Goal: Information Seeking & Learning: Learn about a topic

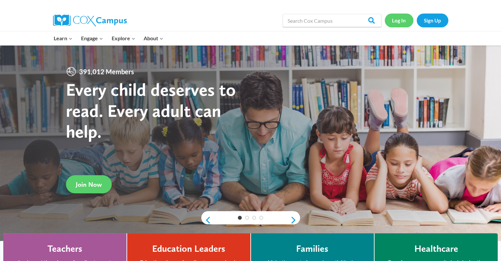
click at [400, 17] on link "Log In" at bounding box center [399, 21] width 29 height 14
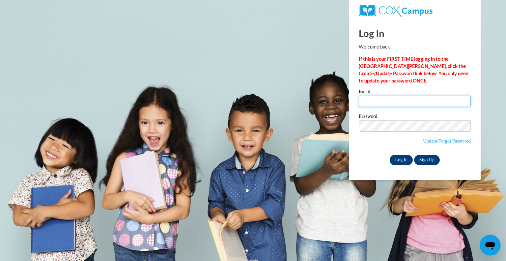
type input "shayline.escalera@bcesc.org"
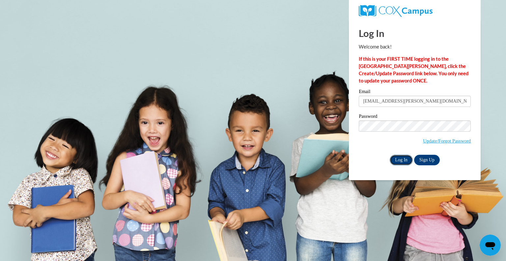
click at [405, 159] on input "Log In" at bounding box center [401, 160] width 23 height 11
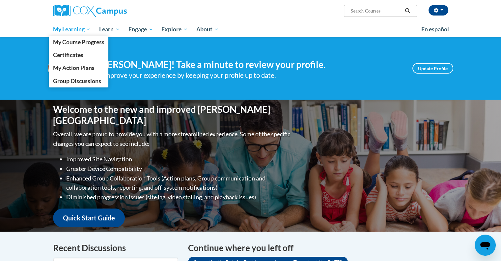
click at [74, 31] on span "My Learning" at bounding box center [72, 29] width 38 height 8
click at [75, 43] on span "My Course Progress" at bounding box center [78, 42] width 51 height 7
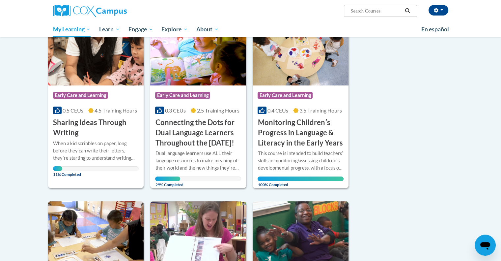
scroll to position [127, 0]
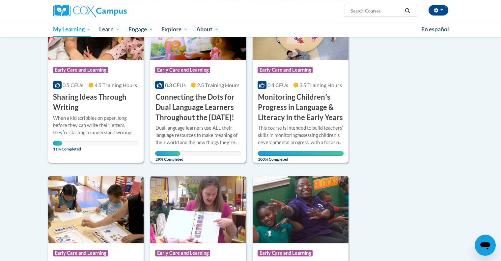
click at [207, 95] on h3 "Connecting the Dots for Dual Language Learners Throughout the [DATE]!" at bounding box center [198, 107] width 86 height 30
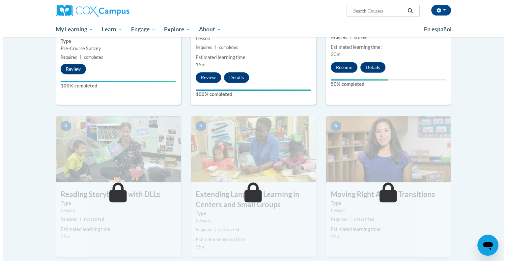
scroll to position [256, 0]
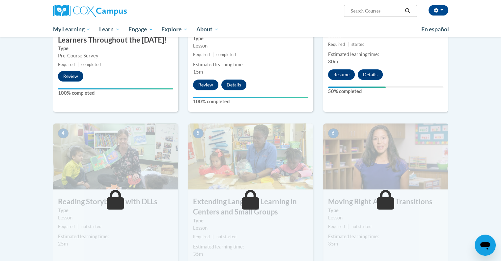
click at [339, 67] on div "3 A Meaningful Morning Meeting Type Lesson Required | started Estimated learnin…" at bounding box center [385, 26] width 125 height 170
click at [337, 69] on button "Resume" at bounding box center [341, 74] width 27 height 11
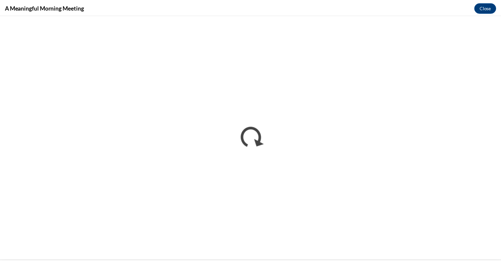
scroll to position [0, 0]
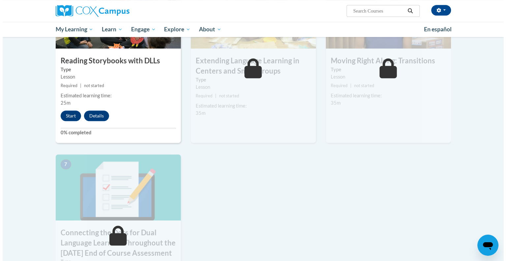
scroll to position [353, 0]
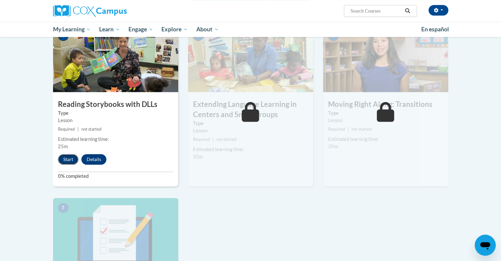
click at [72, 161] on button "Start" at bounding box center [68, 159] width 20 height 11
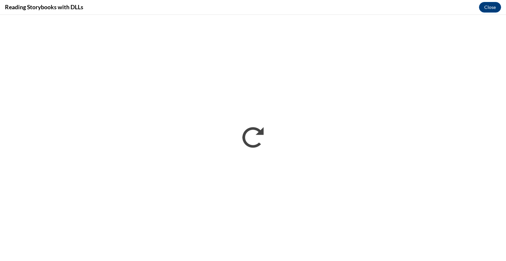
scroll to position [0, 0]
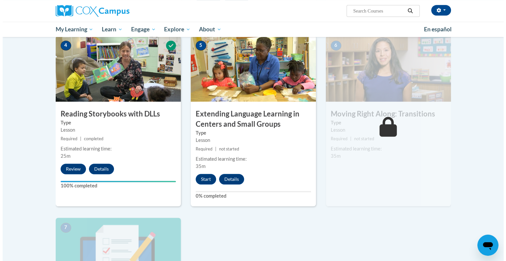
scroll to position [345, 0]
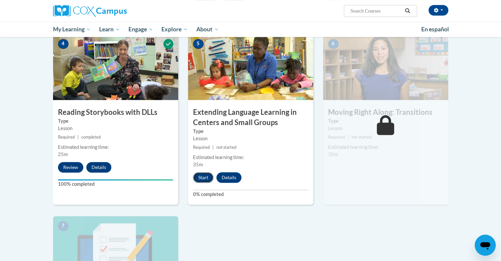
click at [201, 178] on button "Start" at bounding box center [203, 177] width 20 height 11
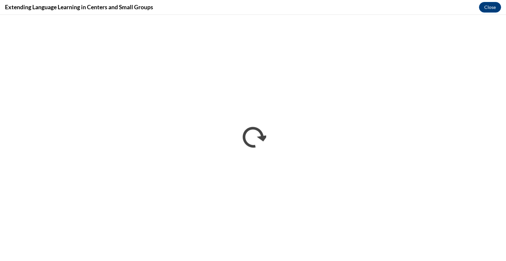
scroll to position [0, 0]
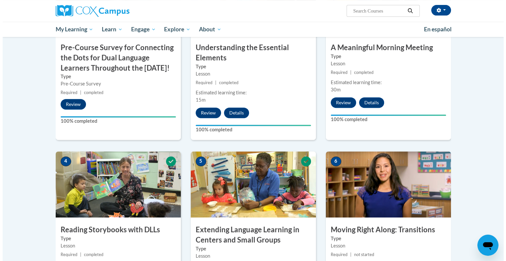
scroll to position [456, 0]
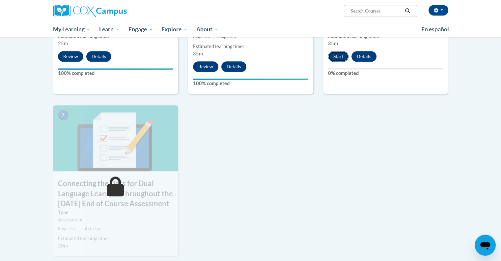
click at [339, 55] on button "Start" at bounding box center [338, 56] width 20 height 11
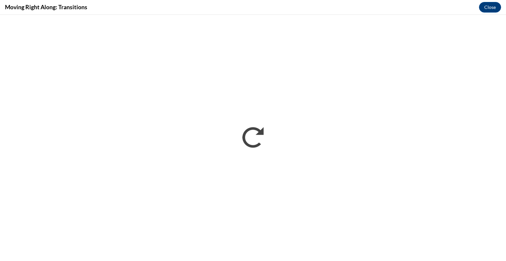
scroll to position [0, 0]
